Goal: Browse casually

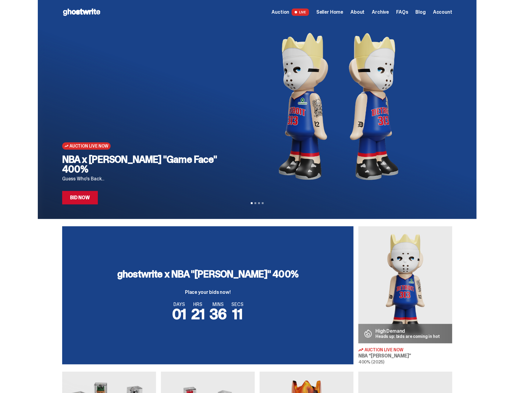
click at [382, 11] on span "Archive" at bounding box center [379, 12] width 17 height 5
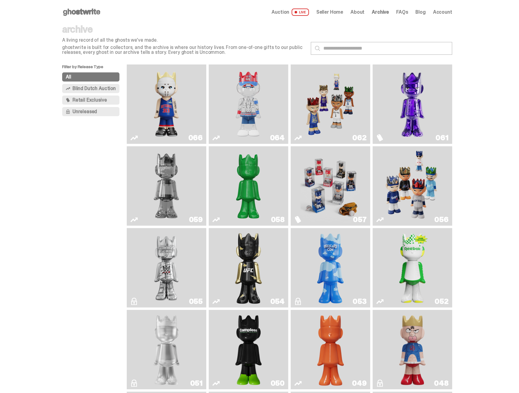
click at [346, 111] on img "Game Face (2025)" at bounding box center [330, 104] width 60 height 75
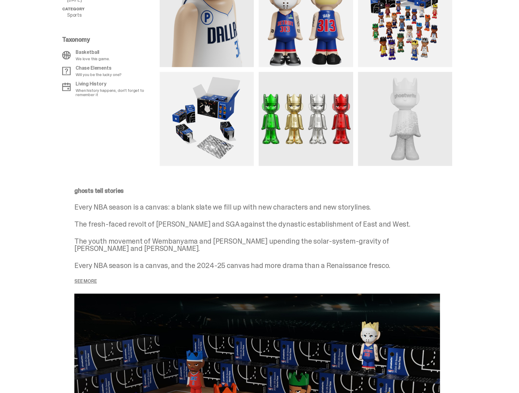
scroll to position [792, 0]
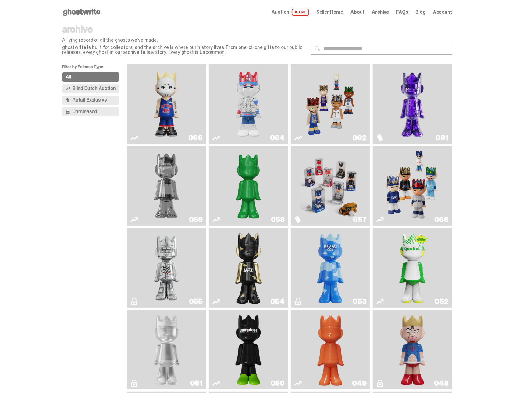
click at [289, 13] on span "Auction" at bounding box center [281, 12] width 18 height 5
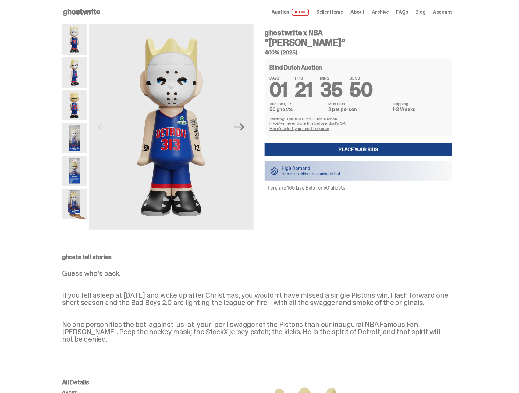
click at [78, 9] on icon at bounding box center [81, 12] width 39 height 10
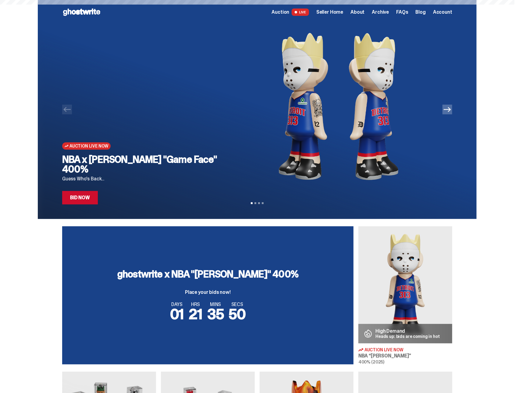
scroll to position [183, 0]
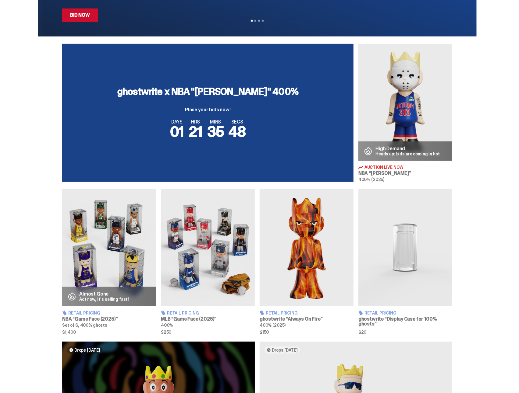
click at [93, 248] on img at bounding box center [109, 247] width 94 height 117
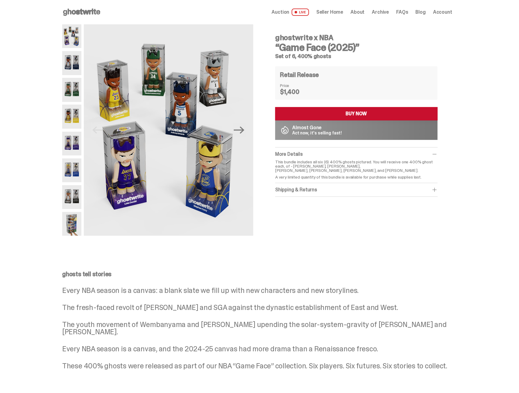
click at [71, 193] on img at bounding box center [71, 197] width 19 height 24
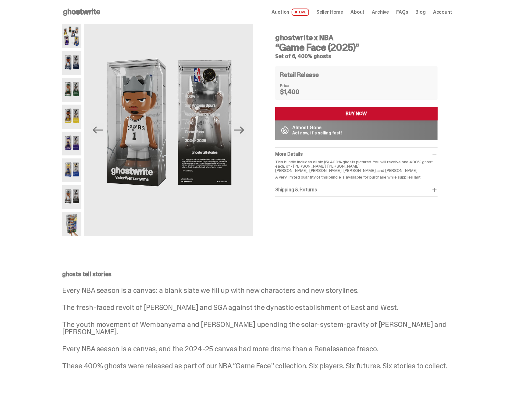
click at [337, 131] on p "Act now, it's selling fast!" at bounding box center [317, 133] width 50 height 4
click at [78, 11] on icon at bounding box center [81, 12] width 39 height 10
